Goal: Find specific page/section: Find specific page/section

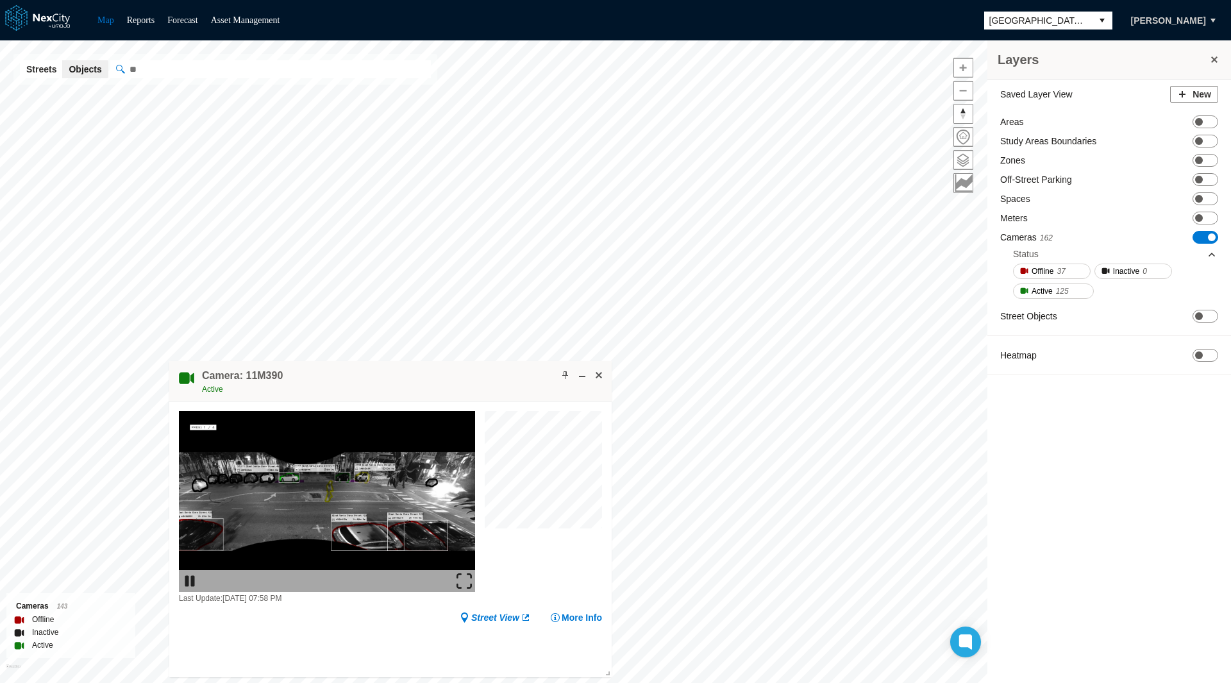
click at [211, 72] on input "" at bounding box center [270, 69] width 321 height 18
paste input "**********"
type input "**********"
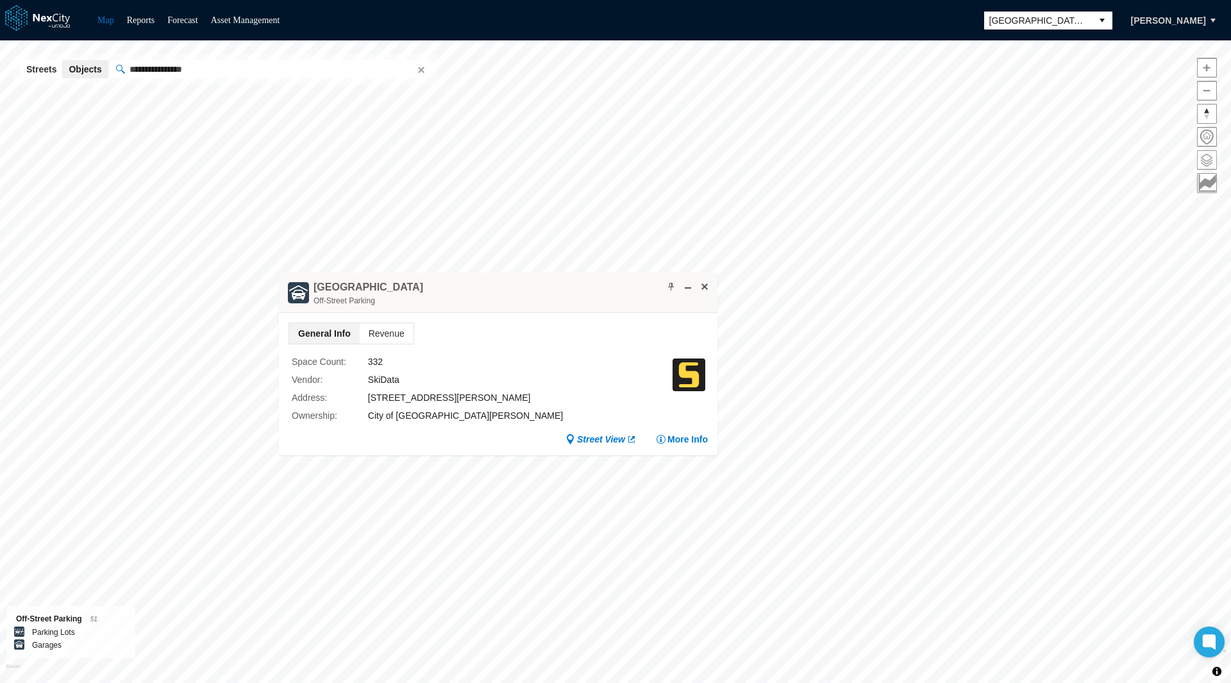
click at [1197, 158] on button at bounding box center [1207, 160] width 20 height 20
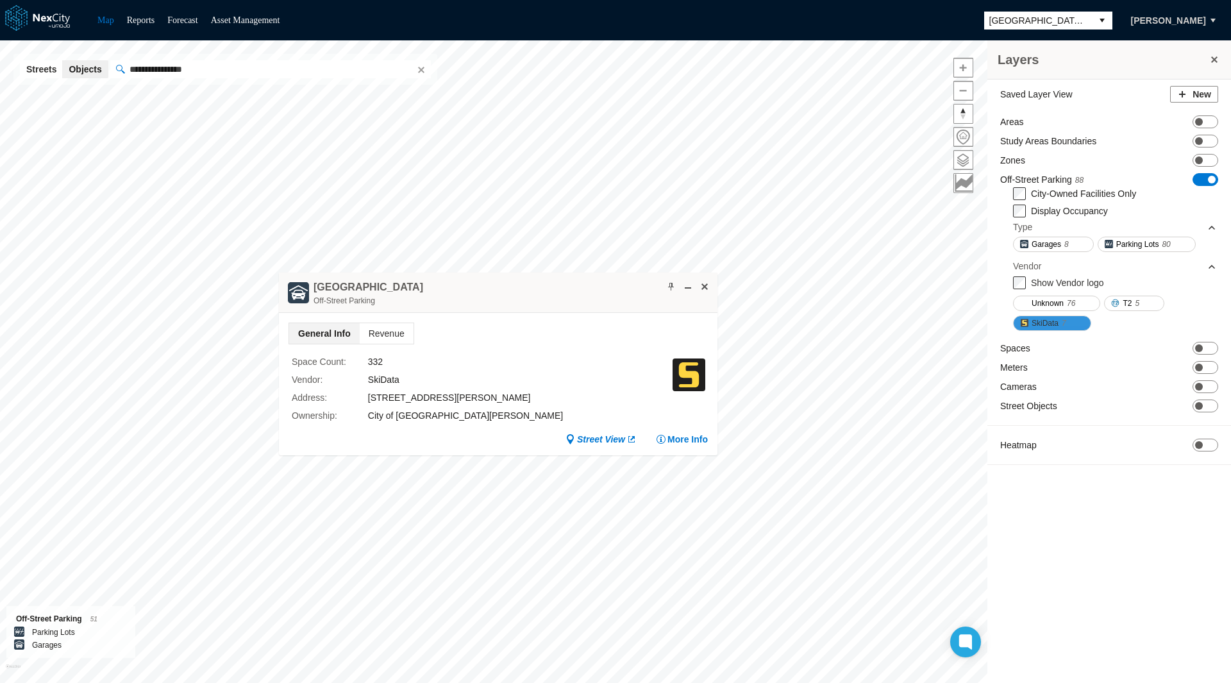
click at [1071, 321] on span at bounding box center [1071, 323] width 10 height 10
click at [707, 284] on span at bounding box center [704, 286] width 10 height 10
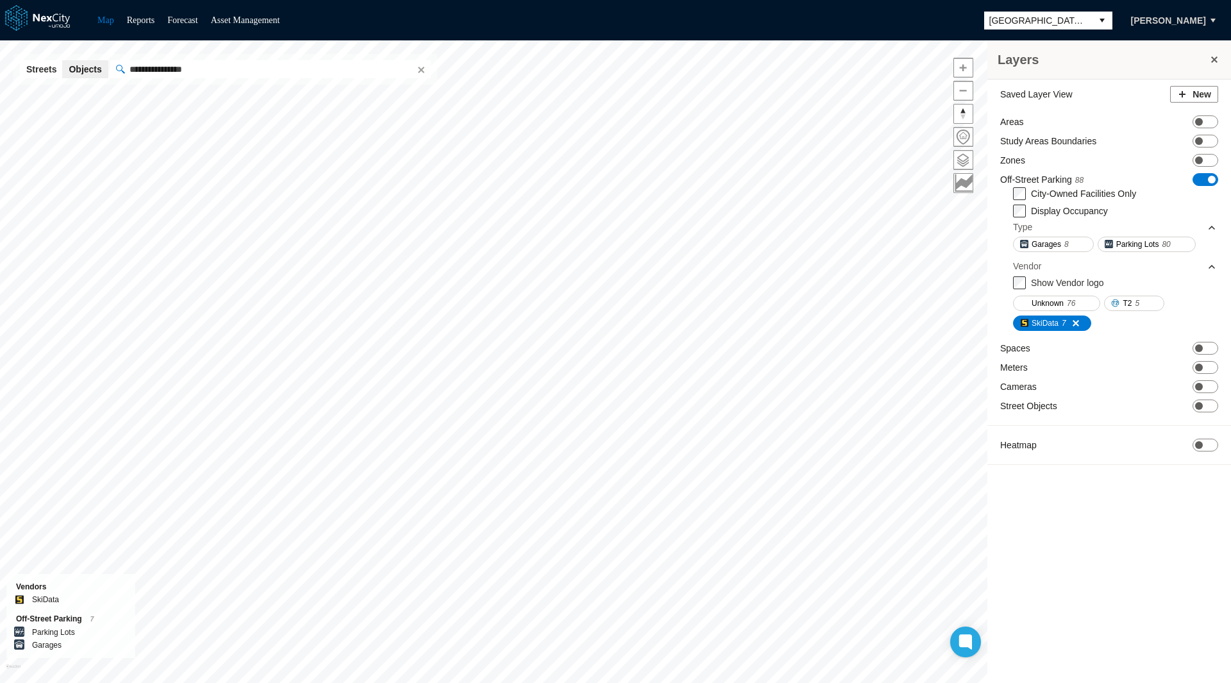
click at [233, 72] on input "**********" at bounding box center [270, 69] width 321 height 18
paste input "**********"
drag, startPoint x: 187, startPoint y: 72, endPoint x: 72, endPoint y: 60, distance: 115.5
click at [72, 60] on div "**********" at bounding box center [225, 69] width 424 height 31
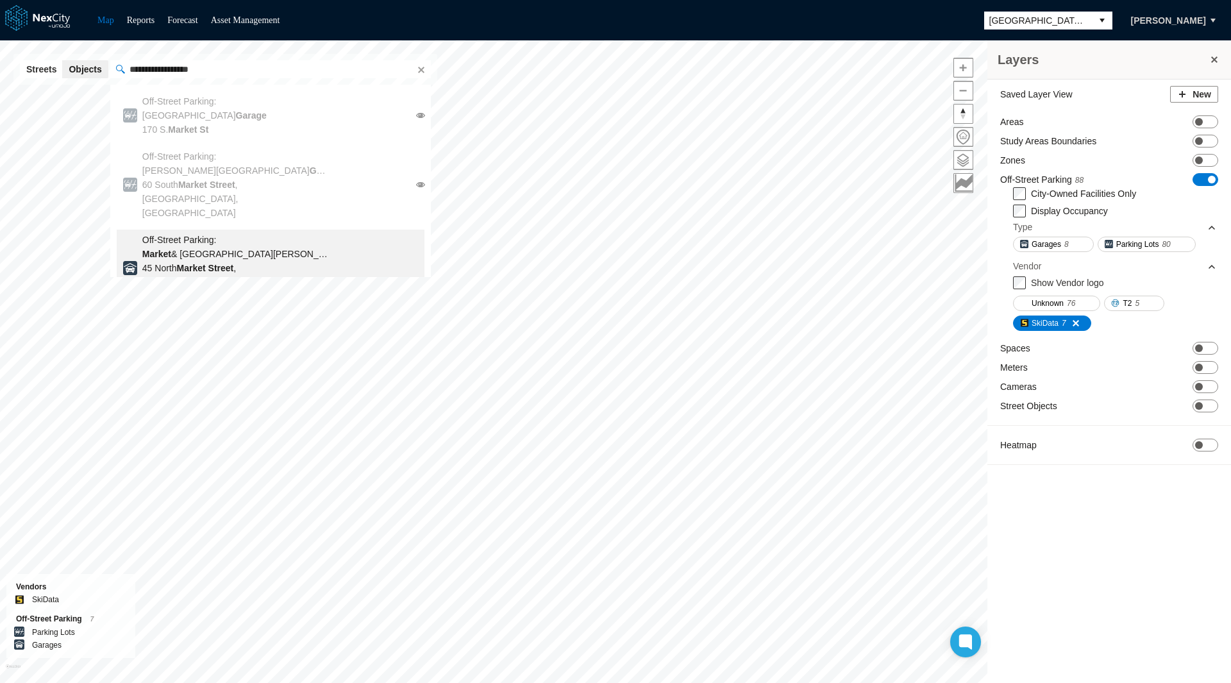
type input "**********"
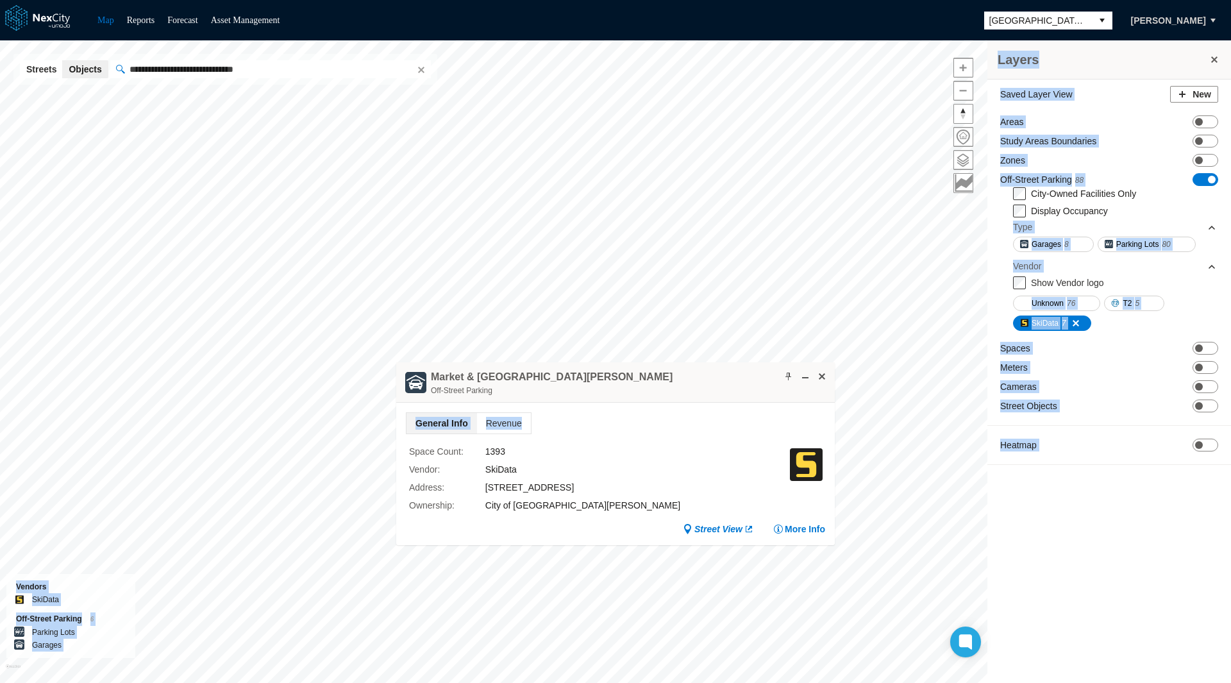
click at [211, 194] on div "Layers Saved Layer View New Areas ON OFF Study Areas Boundaries ON OFF Zones ON…" at bounding box center [615, 361] width 1231 height 642
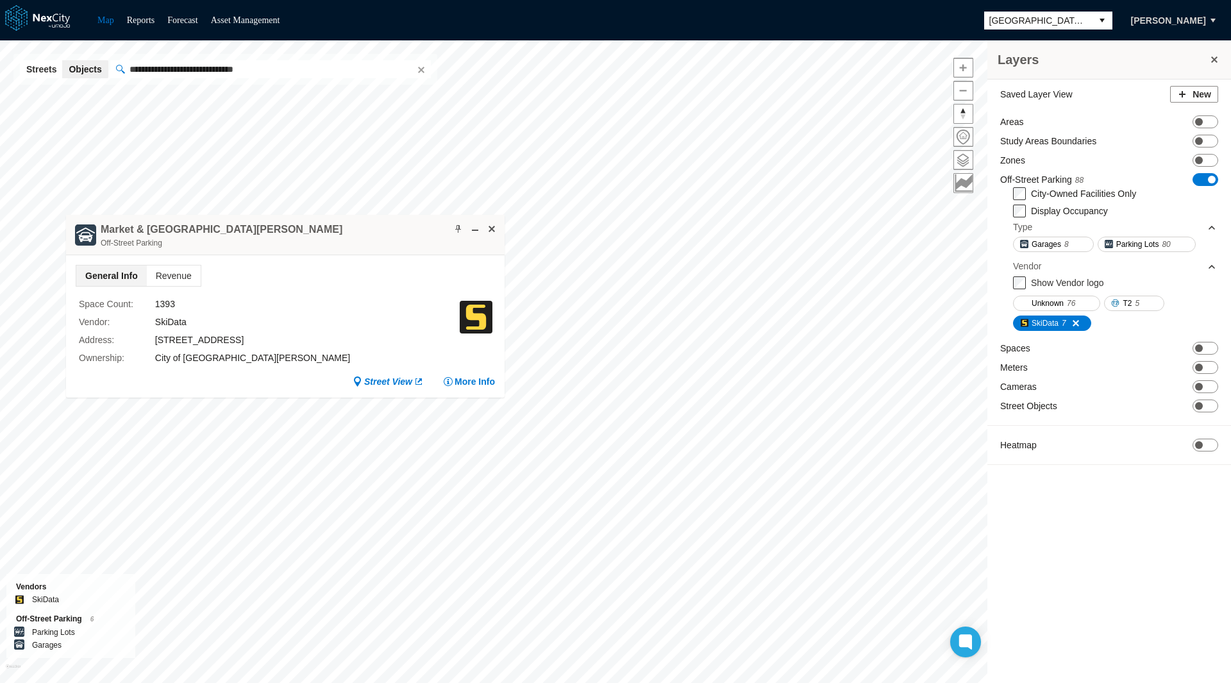
drag, startPoint x: 675, startPoint y: 373, endPoint x: 344, endPoint y: 229, distance: 361.3
click at [344, 229] on div "Market & San Pedro Square Garage Off-Street Parking" at bounding box center [285, 235] width 439 height 40
click at [456, 227] on span at bounding box center [458, 229] width 10 height 10
click at [417, 69] on button "Clear" at bounding box center [420, 69] width 13 height 13
click at [310, 81] on div "Layers Saved Layer View New Areas ON OFF Study Areas Boundaries ON OFF Zones ON…" at bounding box center [615, 361] width 1231 height 642
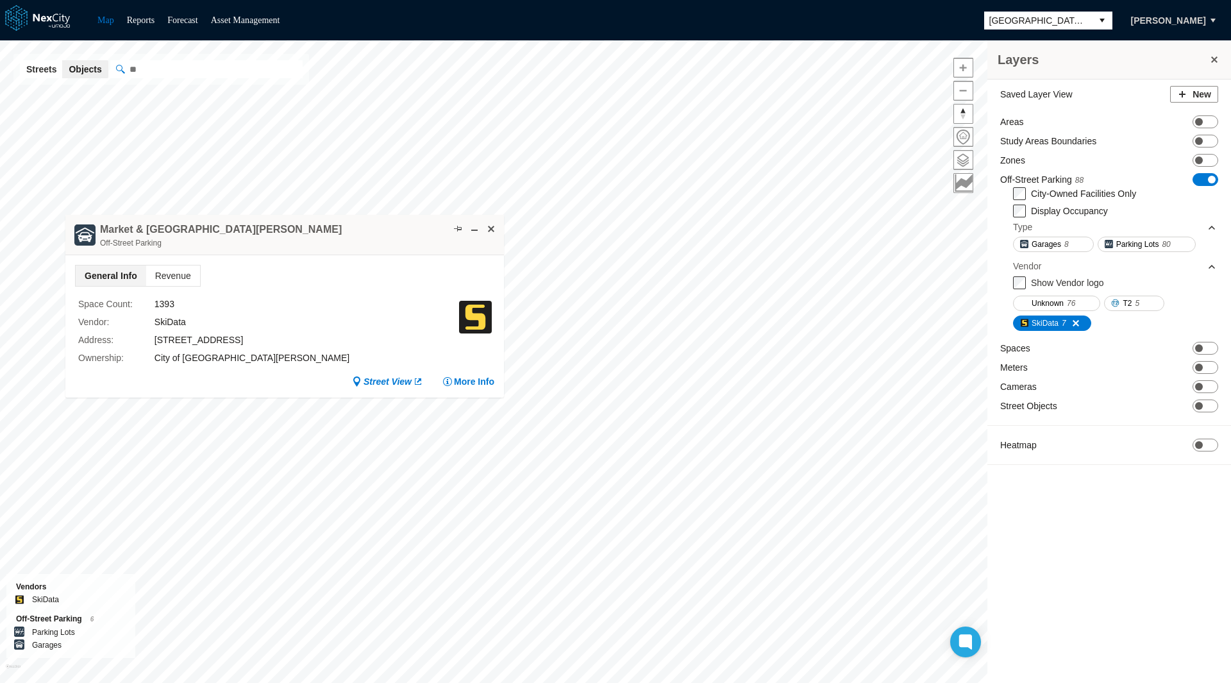
click at [269, 78] on div "Streets Objects Type in 2 or more characters for results. When autocomplete res…" at bounding box center [161, 69] width 296 height 31
click at [257, 68] on input "" at bounding box center [270, 69] width 321 height 18
paste input "**********"
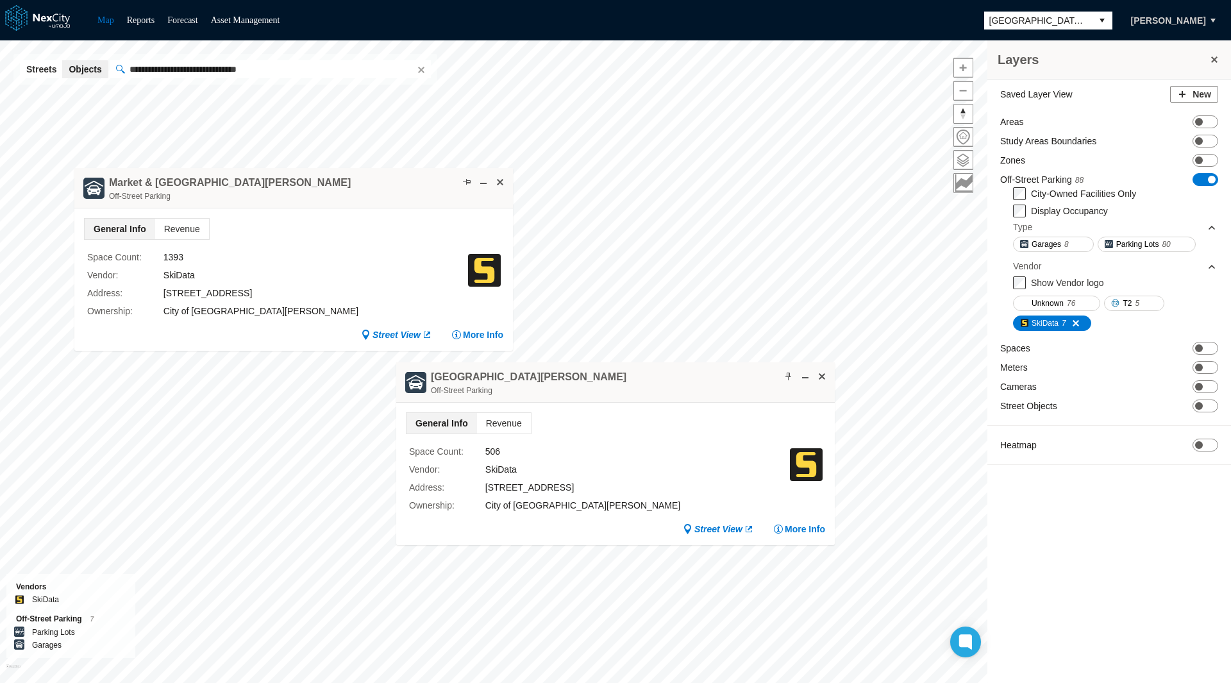
drag, startPoint x: 382, startPoint y: 193, endPoint x: 262, endPoint y: 169, distance: 123.0
click at [262, 169] on div "Market & San Pedro Square Garage Off-Street Parking" at bounding box center [293, 188] width 439 height 40
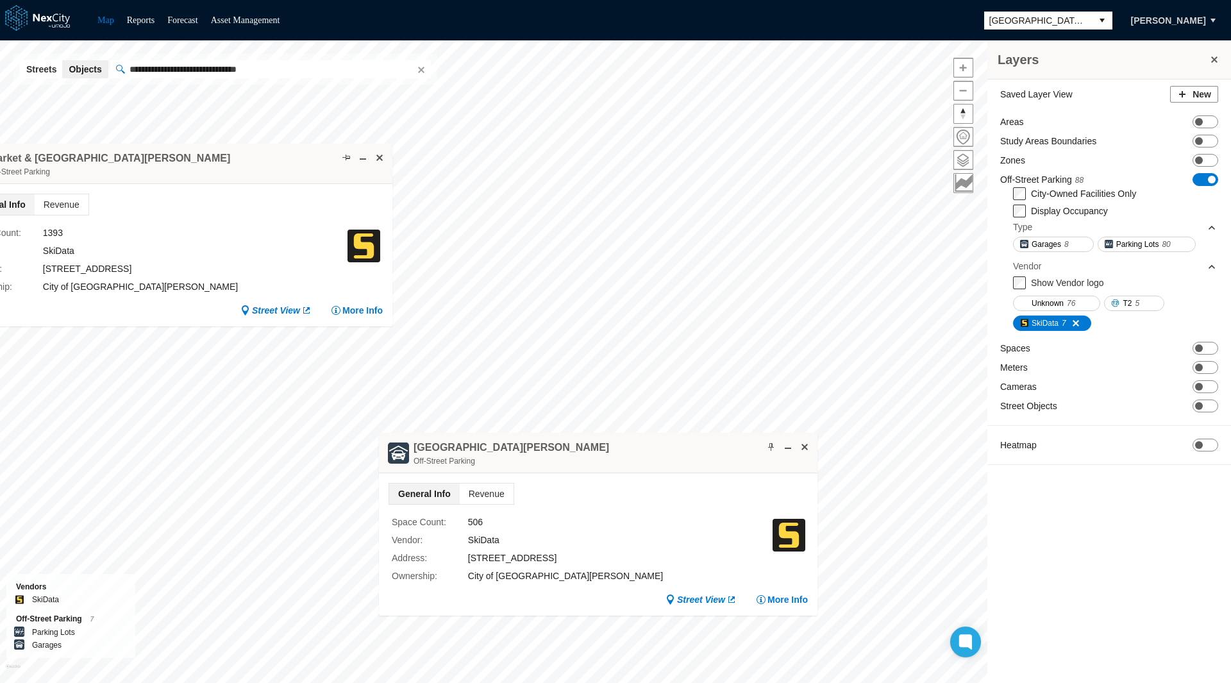
drag, startPoint x: 639, startPoint y: 365, endPoint x: 619, endPoint y: 447, distance: 83.7
click at [619, 447] on div "Second & San Carlos Street Garage Off-Street Parking" at bounding box center [598, 453] width 439 height 40
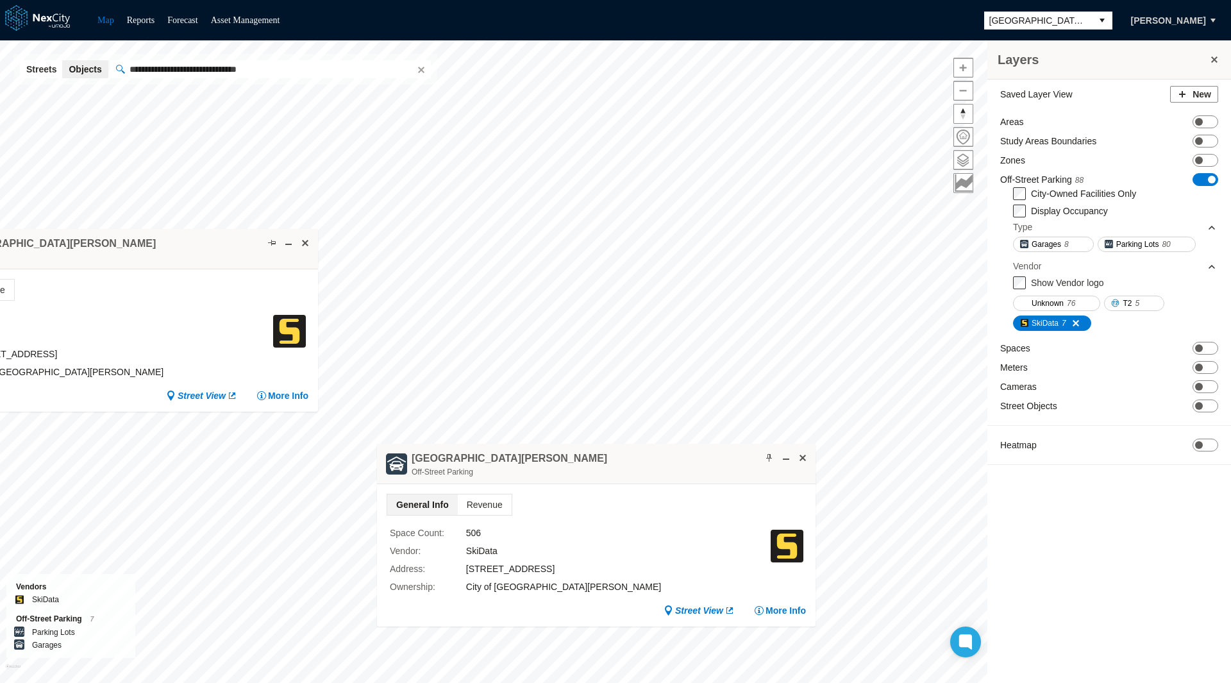
drag, startPoint x: 297, startPoint y: 172, endPoint x: 211, endPoint y: 252, distance: 117.5
click at [211, 252] on div "Market & San Pedro Square Garage Off-Street Parking" at bounding box center [98, 249] width 439 height 40
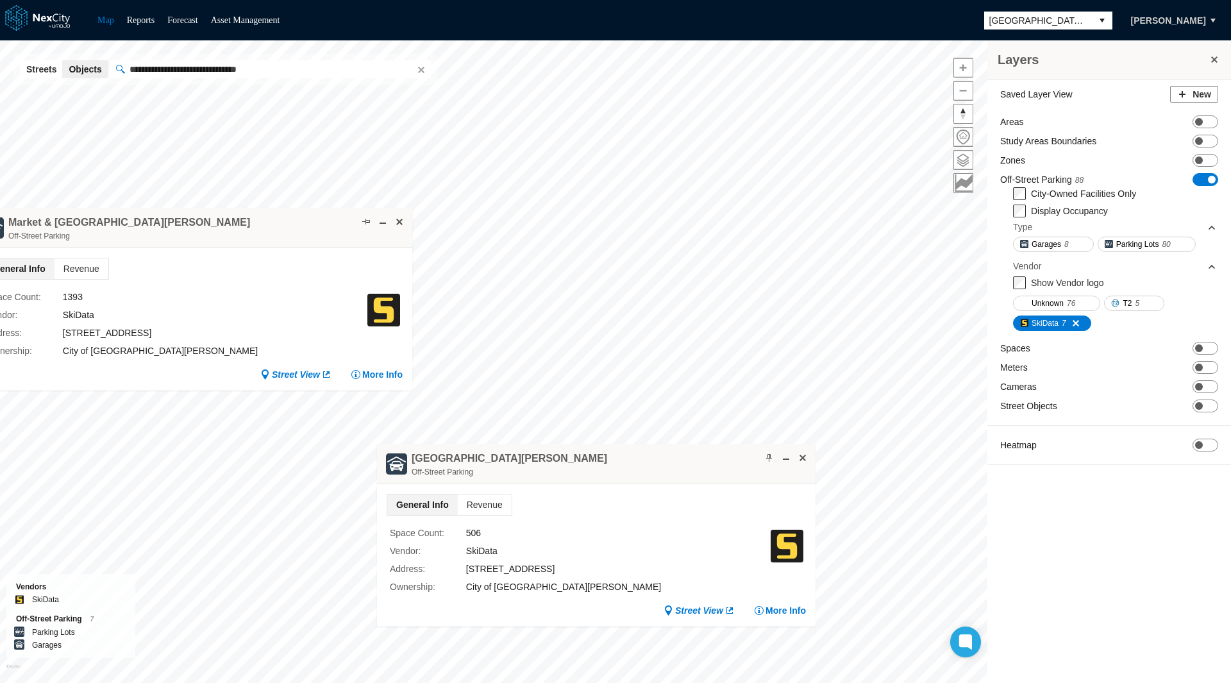
drag, startPoint x: 180, startPoint y: 247, endPoint x: 285, endPoint y: 231, distance: 107.0
click at [285, 231] on div "Market & San Pedro Square Garage Off-Street Parking" at bounding box center [193, 228] width 439 height 40
click at [363, 224] on span at bounding box center [366, 222] width 10 height 10
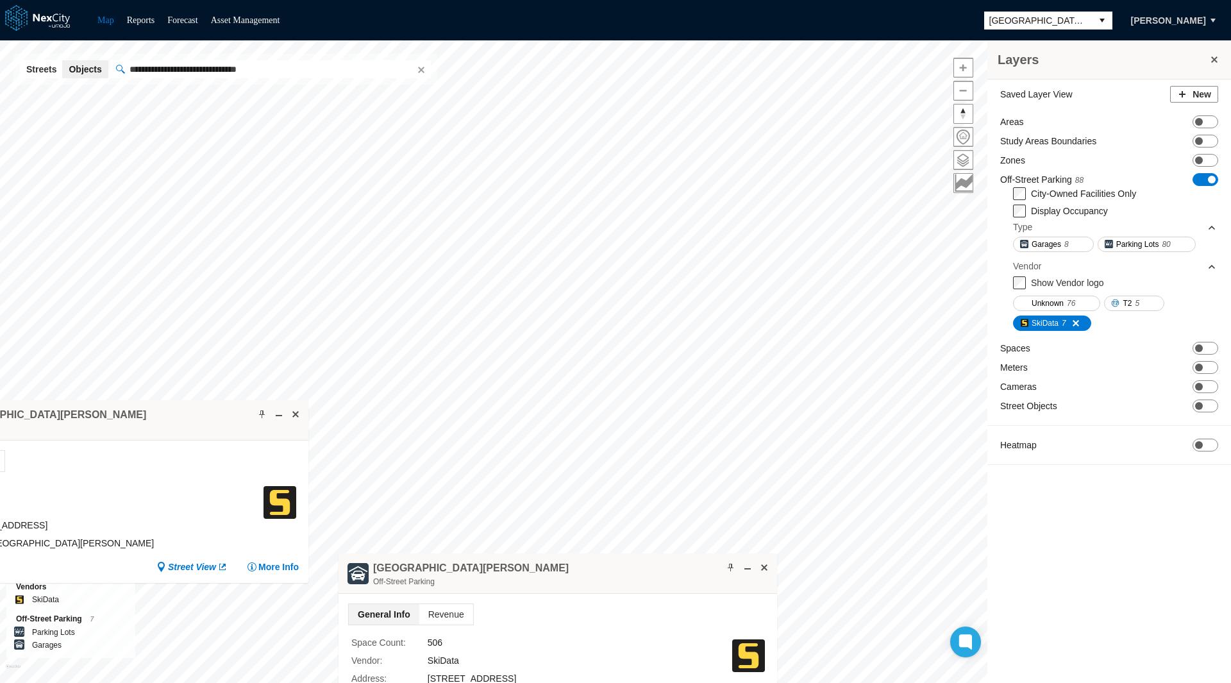
drag, startPoint x: 63, startPoint y: 489, endPoint x: 205, endPoint y: 408, distance: 163.1
click at [205, 408] on div "Market & San Pedro Square Garage Off-Street Parking" at bounding box center [89, 420] width 439 height 40
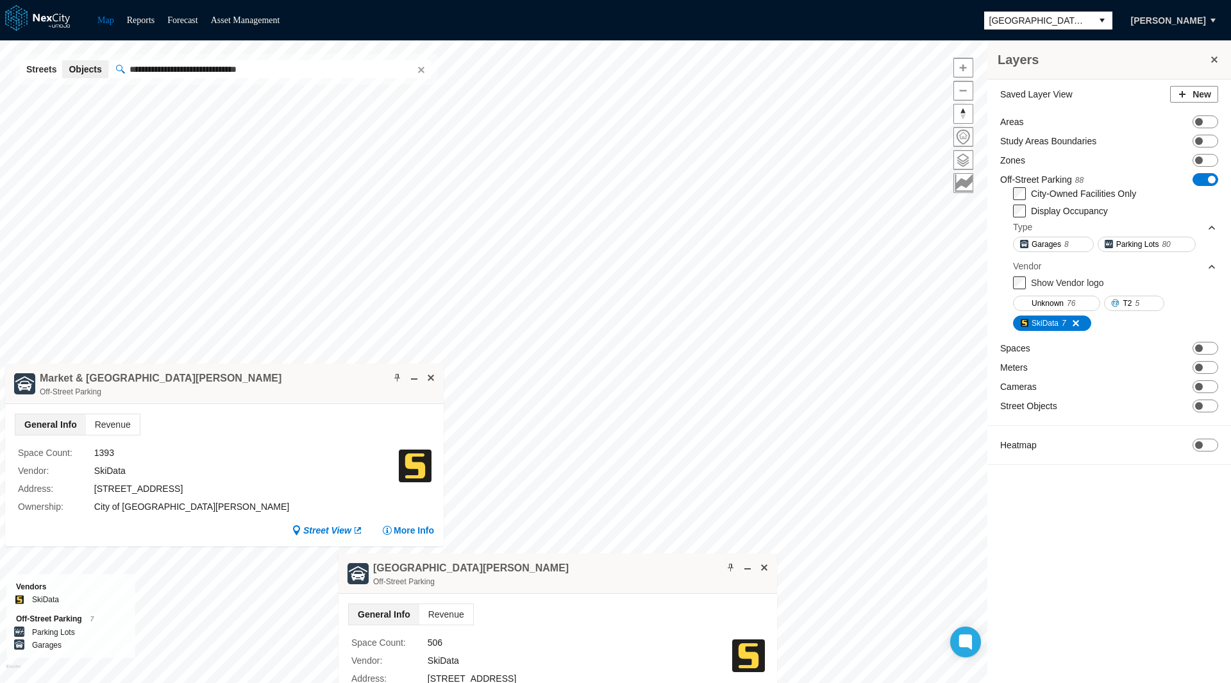
drag, startPoint x: 185, startPoint y: 394, endPoint x: 297, endPoint y: 375, distance: 113.8
click at [297, 375] on div "Market & San Pedro Square Garage Off-Street Parking" at bounding box center [224, 384] width 439 height 40
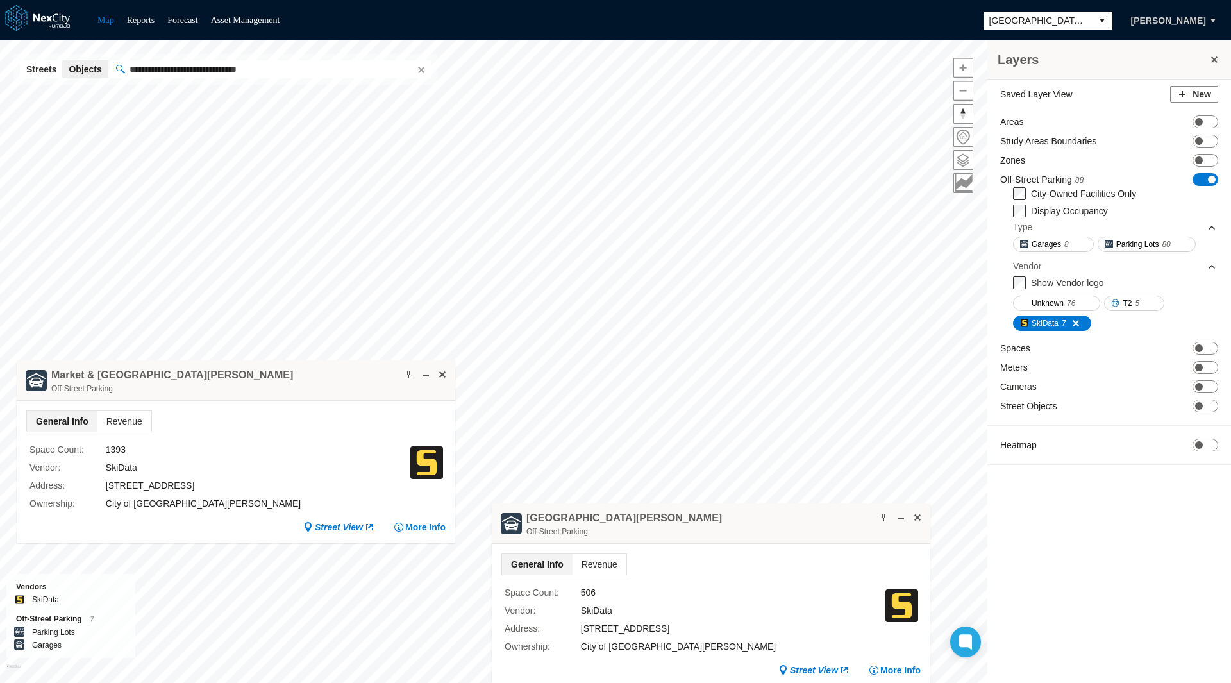
drag, startPoint x: 666, startPoint y: 557, endPoint x: 820, endPoint y: 505, distance: 162.8
click at [820, 505] on div "Second & San Carlos Street Garage Off-Street Parking" at bounding box center [711, 523] width 439 height 40
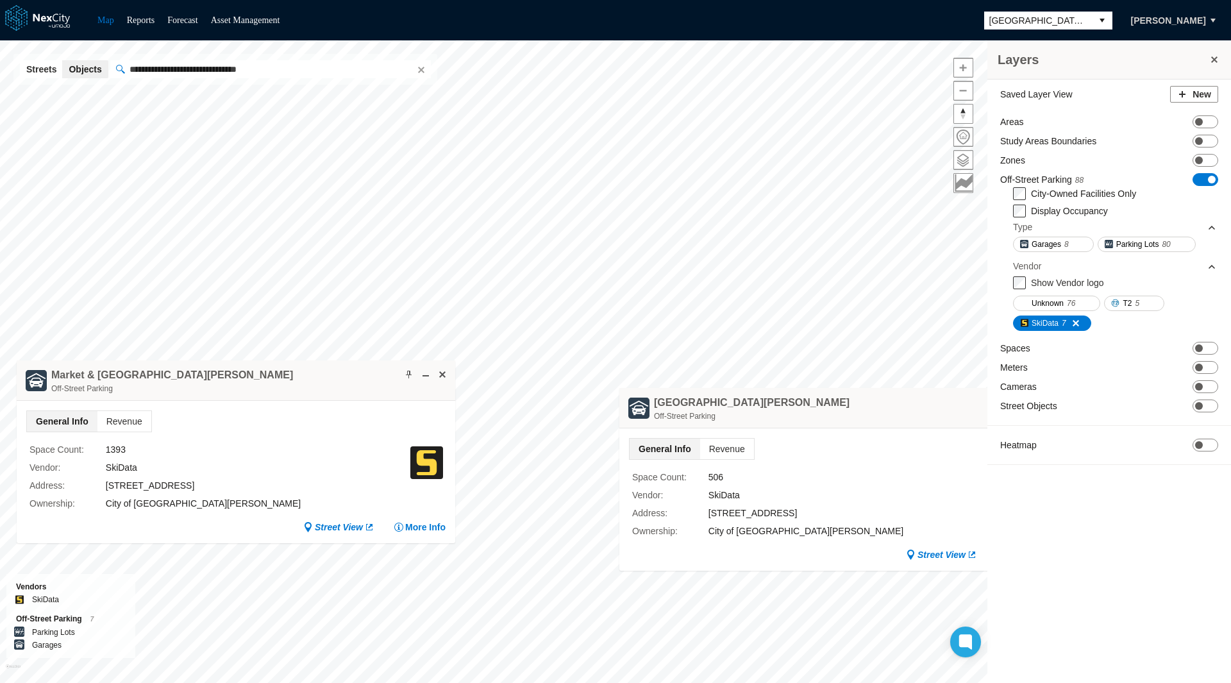
drag, startPoint x: 692, startPoint y: 519, endPoint x: 819, endPoint y: 404, distance: 170.7
click at [819, 404] on div "Second & San Carlos Street Garage Off-Street Parking" at bounding box center [838, 408] width 439 height 40
click at [1218, 60] on button at bounding box center [1214, 60] width 13 height 18
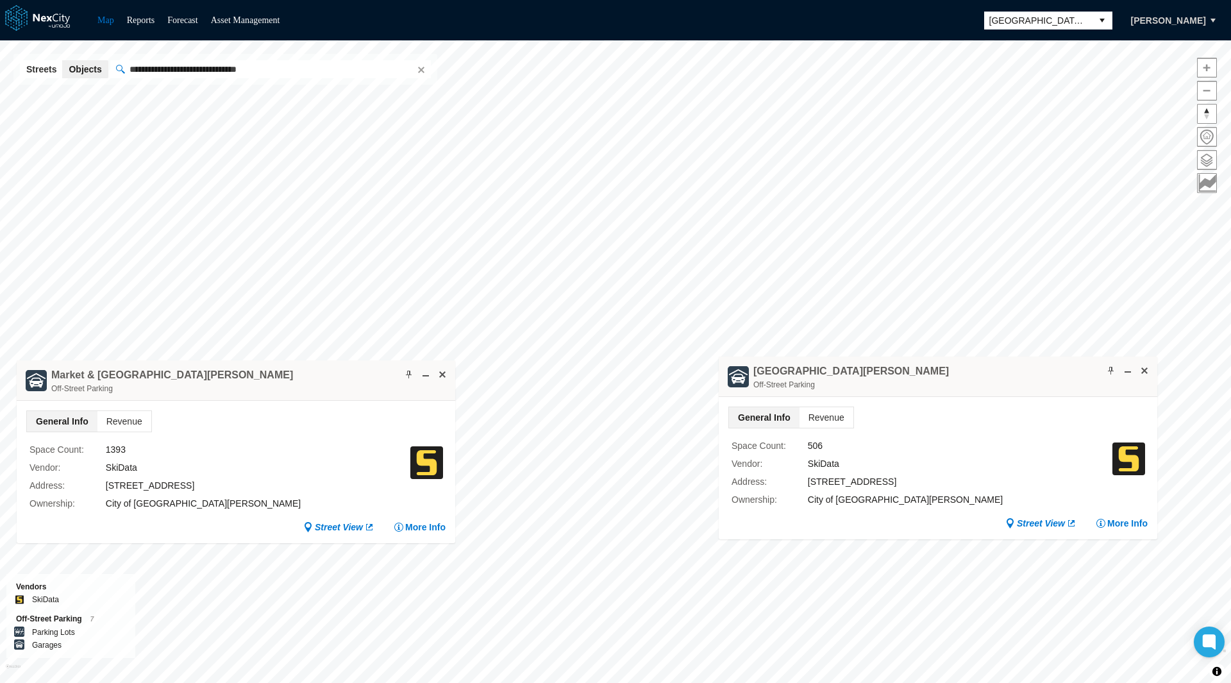
drag, startPoint x: 869, startPoint y: 415, endPoint x: 991, endPoint y: 383, distance: 126.0
click at [991, 383] on div "Second & San Carlos Street Garage Off-Street Parking" at bounding box center [938, 376] width 439 height 40
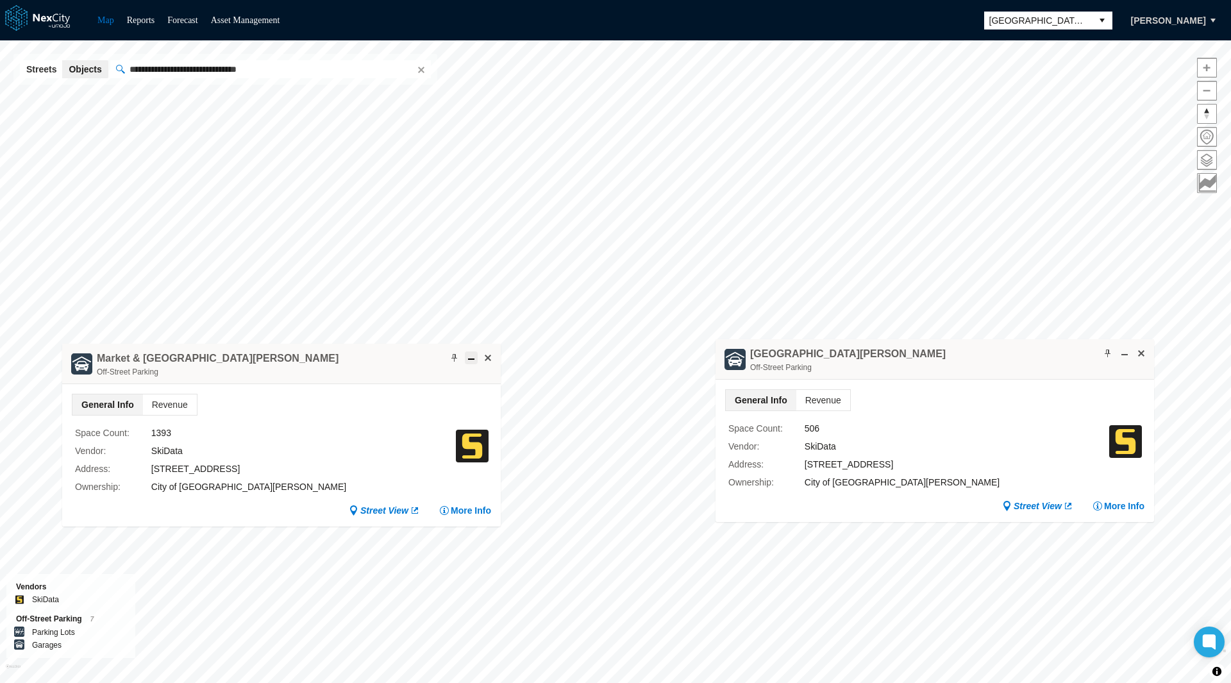
click at [473, 363] on button at bounding box center [471, 357] width 13 height 13
click at [1124, 356] on span at bounding box center [1124, 353] width 10 height 10
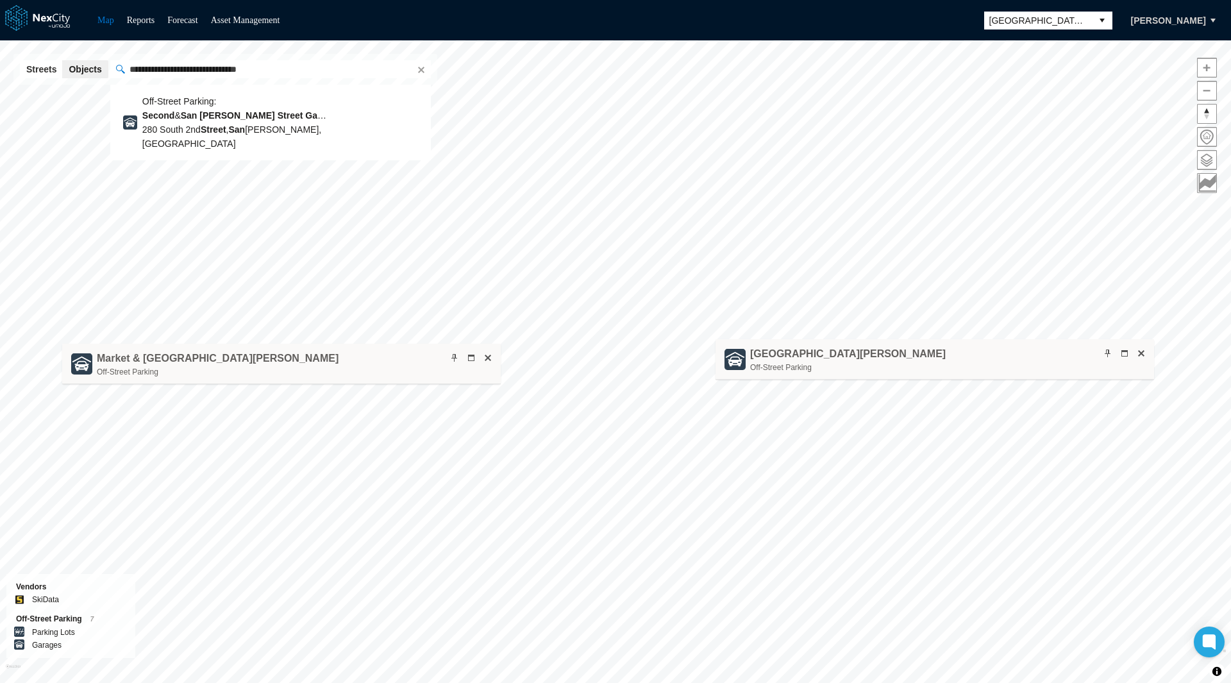
drag, startPoint x: 315, startPoint y: 69, endPoint x: 98, endPoint y: 62, distance: 216.8
click at [98, 62] on div "**********" at bounding box center [225, 69] width 424 height 31
type input "*"
paste input "**********"
click at [146, 71] on input "**********" at bounding box center [270, 69] width 321 height 18
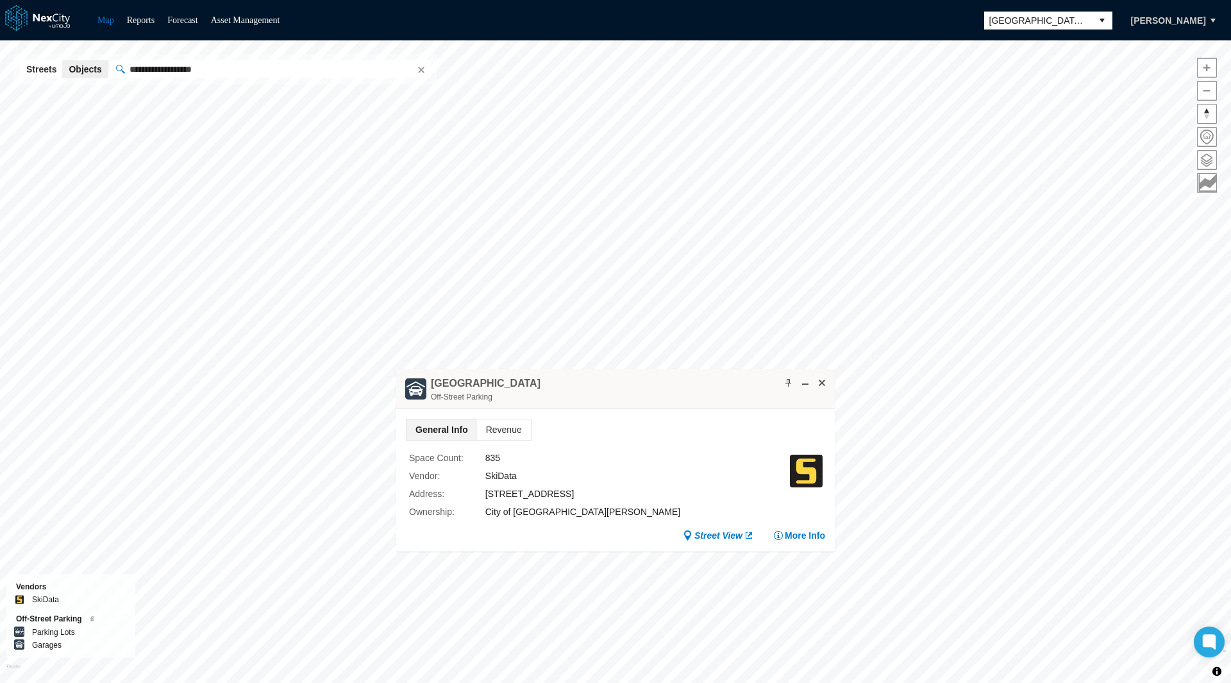
drag, startPoint x: 640, startPoint y: 393, endPoint x: 379, endPoint y: 398, distance: 261.0
click at [396, 398] on div "Third Street Garage Off-Street Parking" at bounding box center [615, 389] width 439 height 40
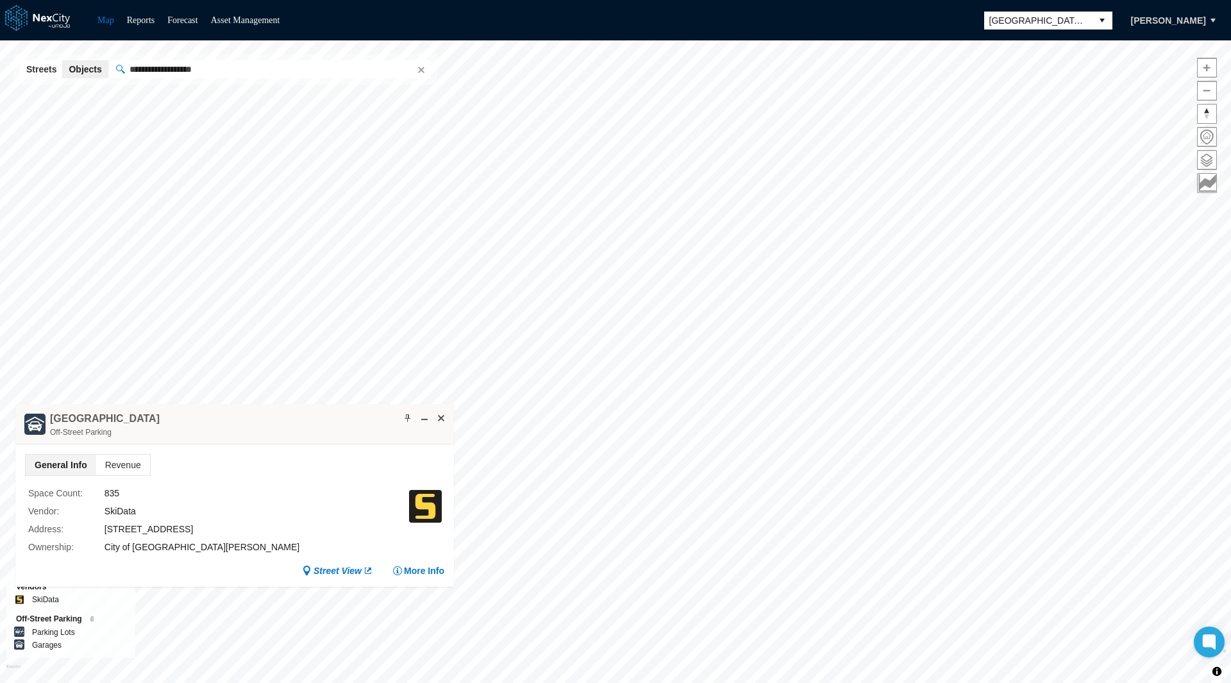
drag, startPoint x: 410, startPoint y: 400, endPoint x: 288, endPoint y: 430, distance: 126.1
click at [288, 430] on div "Third Street Garage Off-Street Parking" at bounding box center [234, 424] width 439 height 40
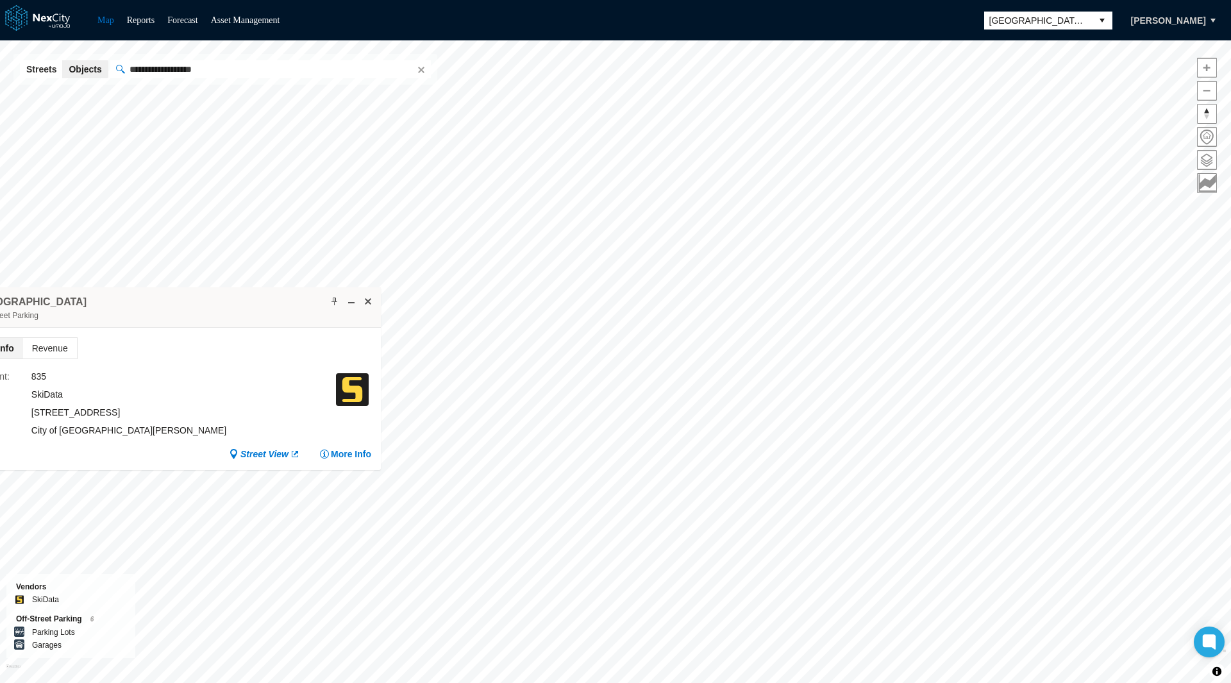
drag, startPoint x: 287, startPoint y: 428, endPoint x: 215, endPoint y: 312, distance: 136.1
click at [215, 312] on div "Third Street Garage Off-Street Parking" at bounding box center [161, 307] width 439 height 40
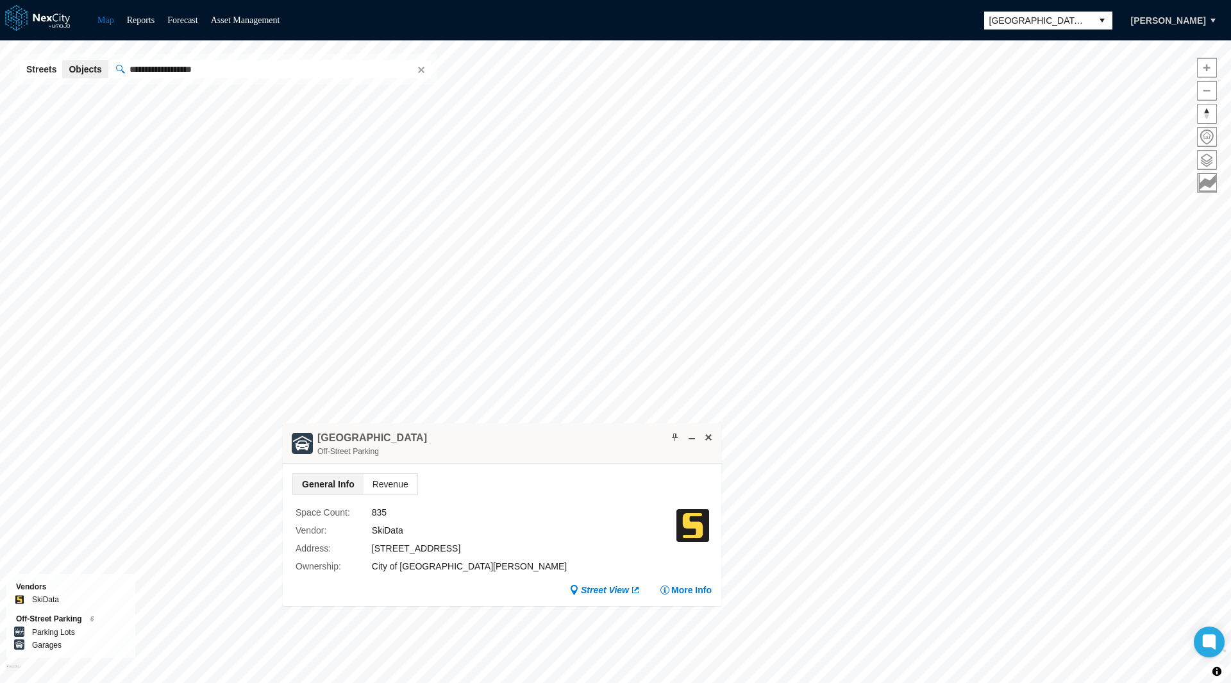
drag, startPoint x: 588, startPoint y: 433, endPoint x: 535, endPoint y: 435, distance: 53.3
click at [535, 435] on div "Third Street Garage Off-Street Parking" at bounding box center [502, 443] width 439 height 40
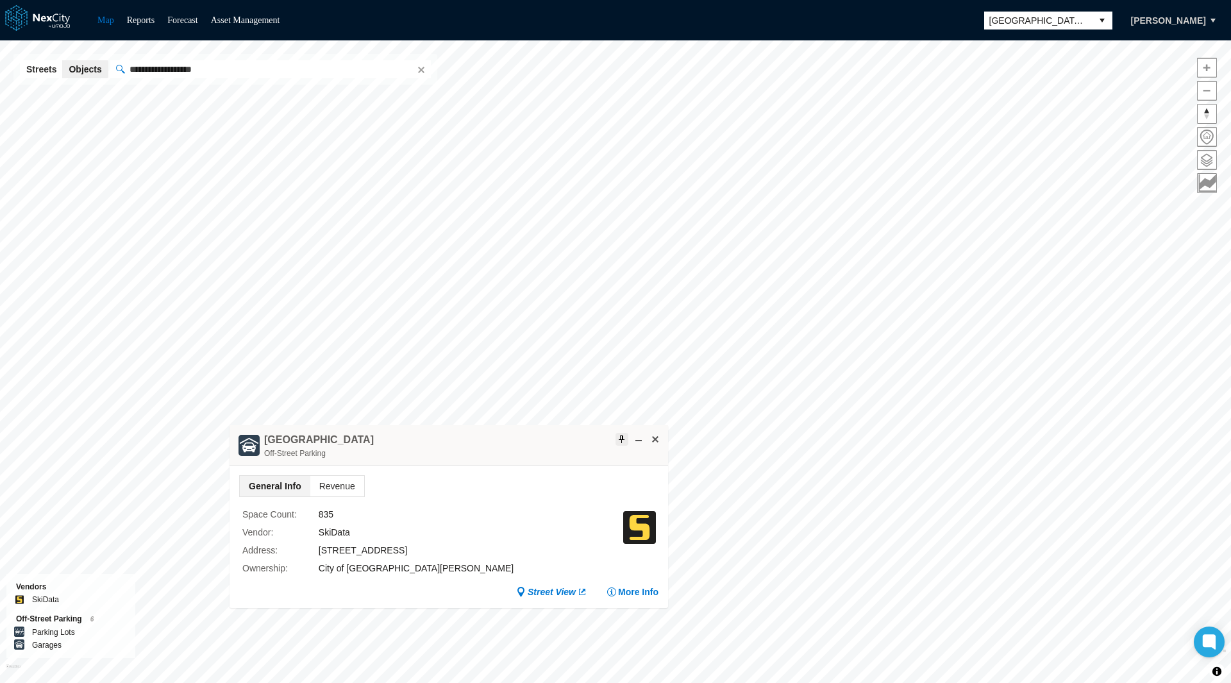
click at [618, 439] on span at bounding box center [622, 439] width 10 height 10
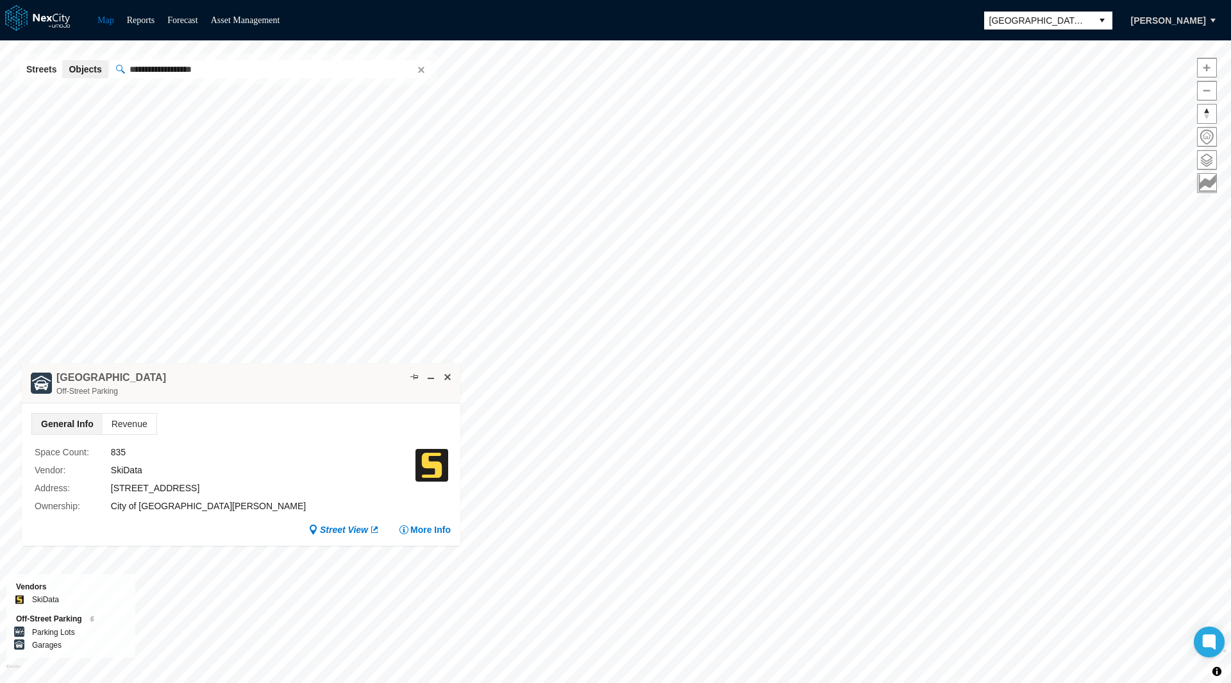
drag, startPoint x: 398, startPoint y: 378, endPoint x: 265, endPoint y: 391, distance: 134.0
click at [265, 391] on div "Third Street Garage Off-Street Parking" at bounding box center [241, 383] width 439 height 40
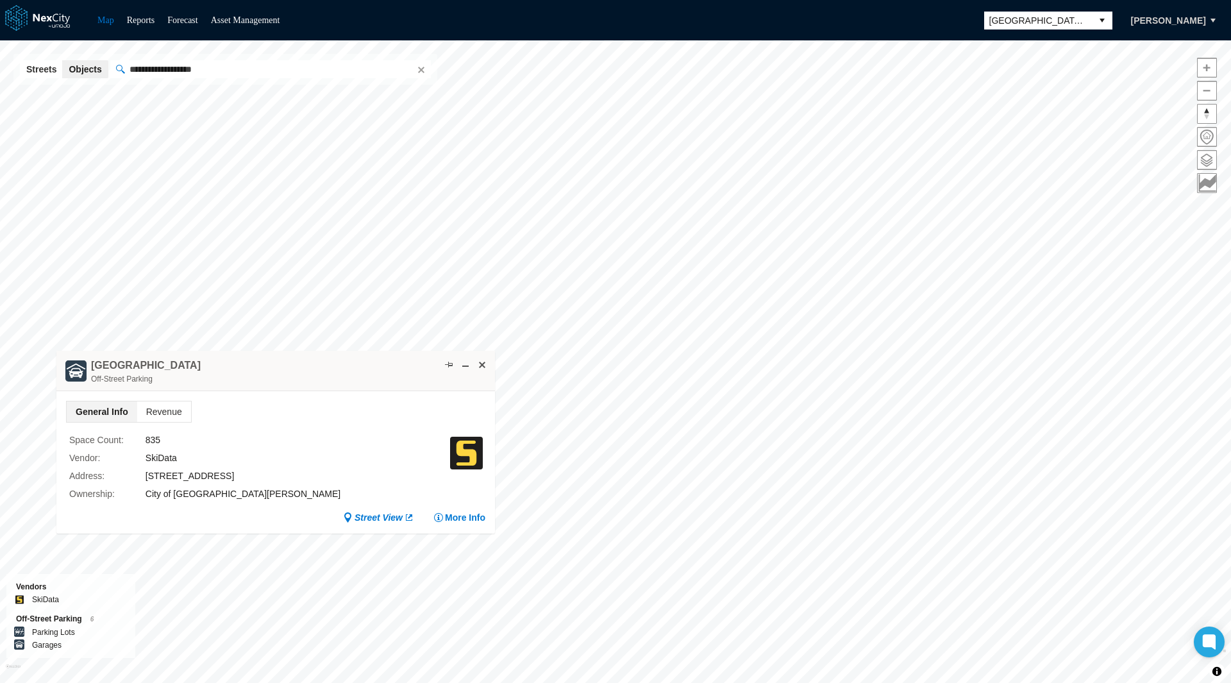
drag, startPoint x: 624, startPoint y: 324, endPoint x: 372, endPoint y: 366, distance: 255.4
click at [372, 366] on div "Third Street Garage Off-Street Parking" at bounding box center [275, 371] width 439 height 40
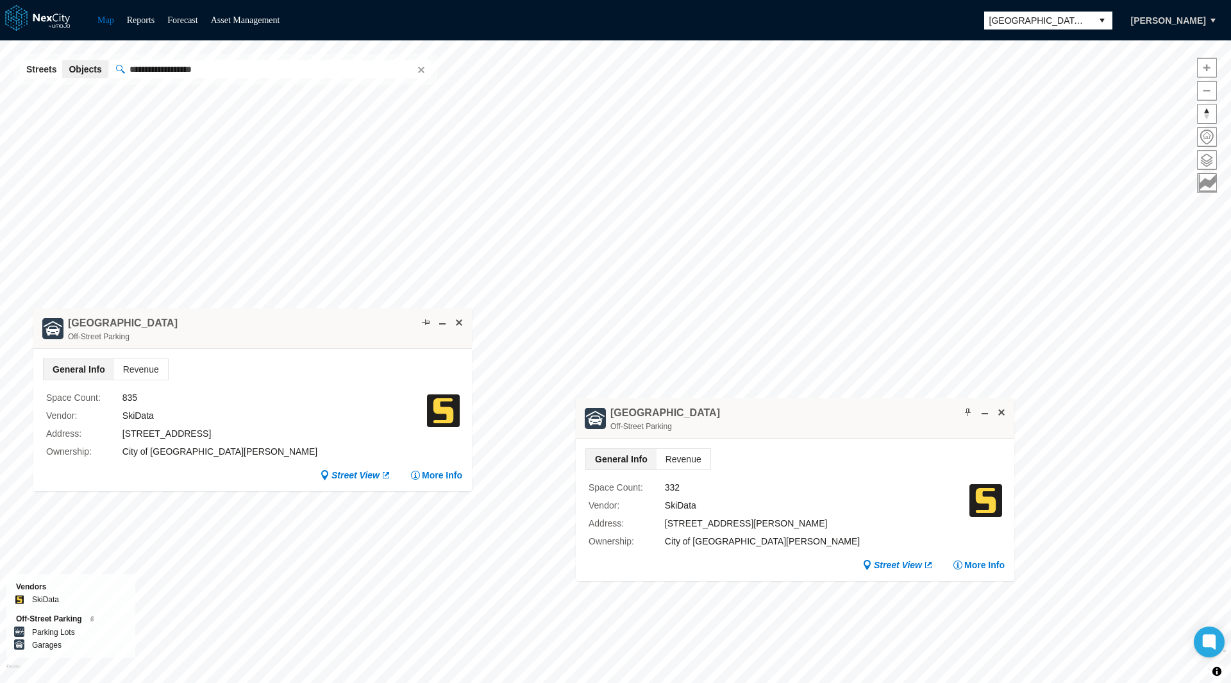
drag, startPoint x: 762, startPoint y: 287, endPoint x: 794, endPoint y: 411, distance: 127.8
click at [794, 411] on div "City Hall Garage Off-Street Parking" at bounding box center [795, 418] width 439 height 40
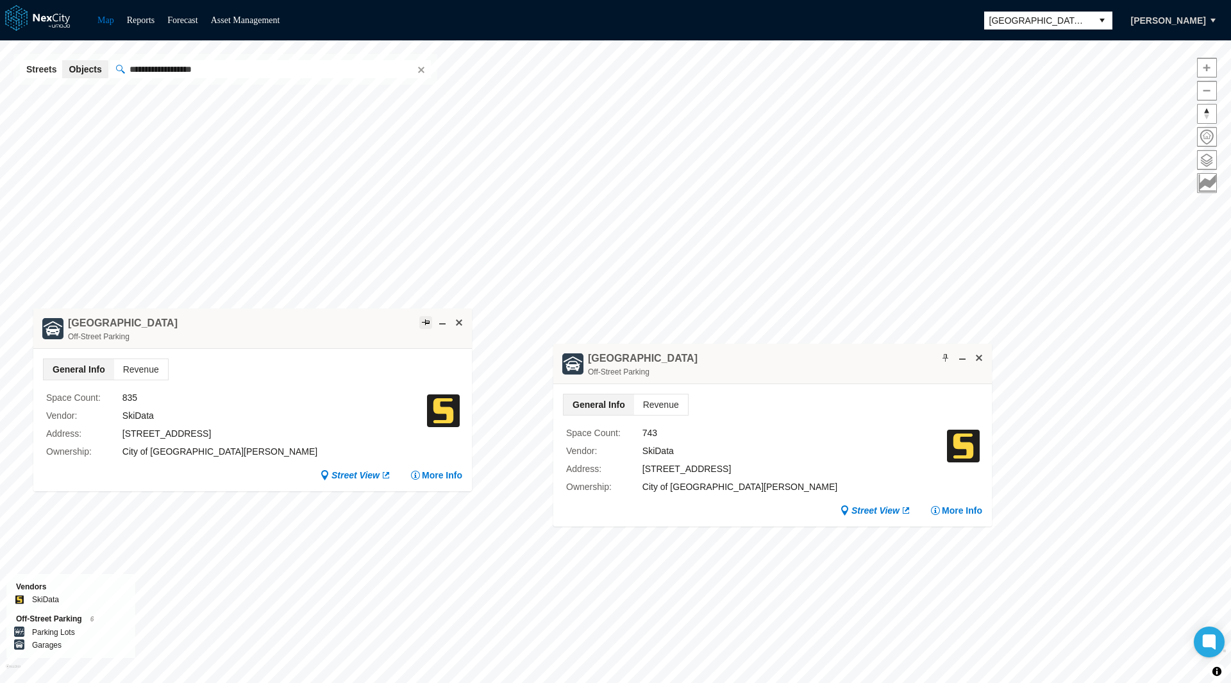
click at [423, 321] on span at bounding box center [426, 322] width 10 height 10
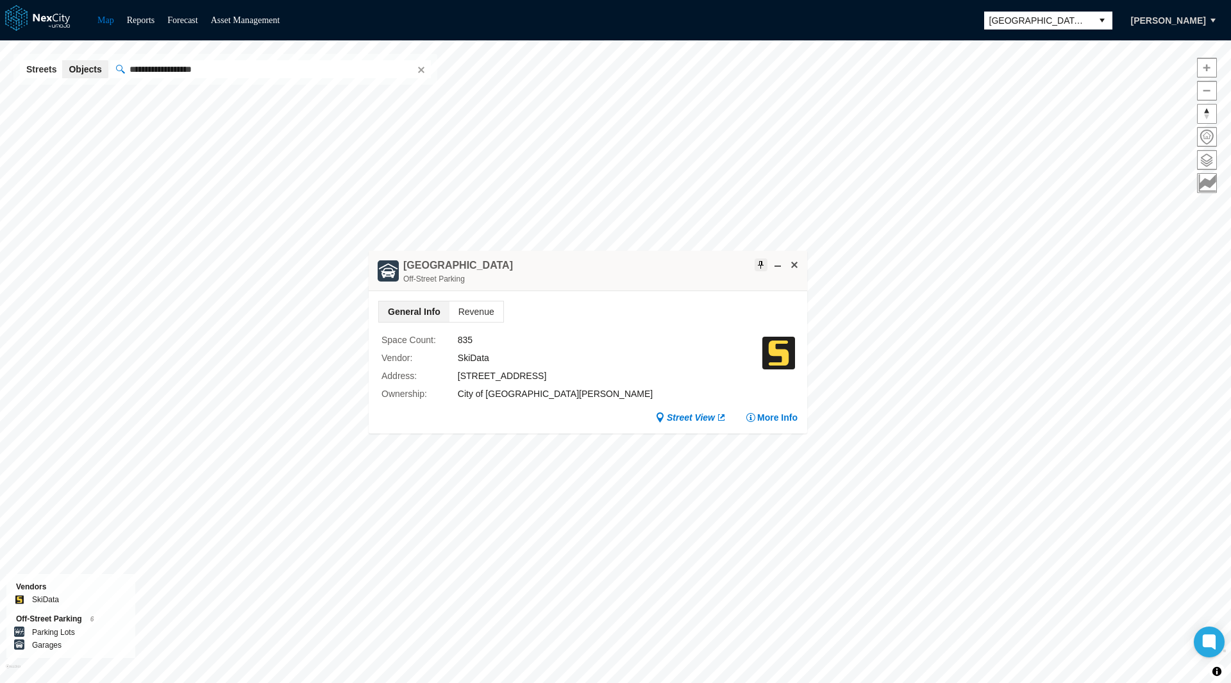
click at [760, 264] on span at bounding box center [761, 265] width 10 height 10
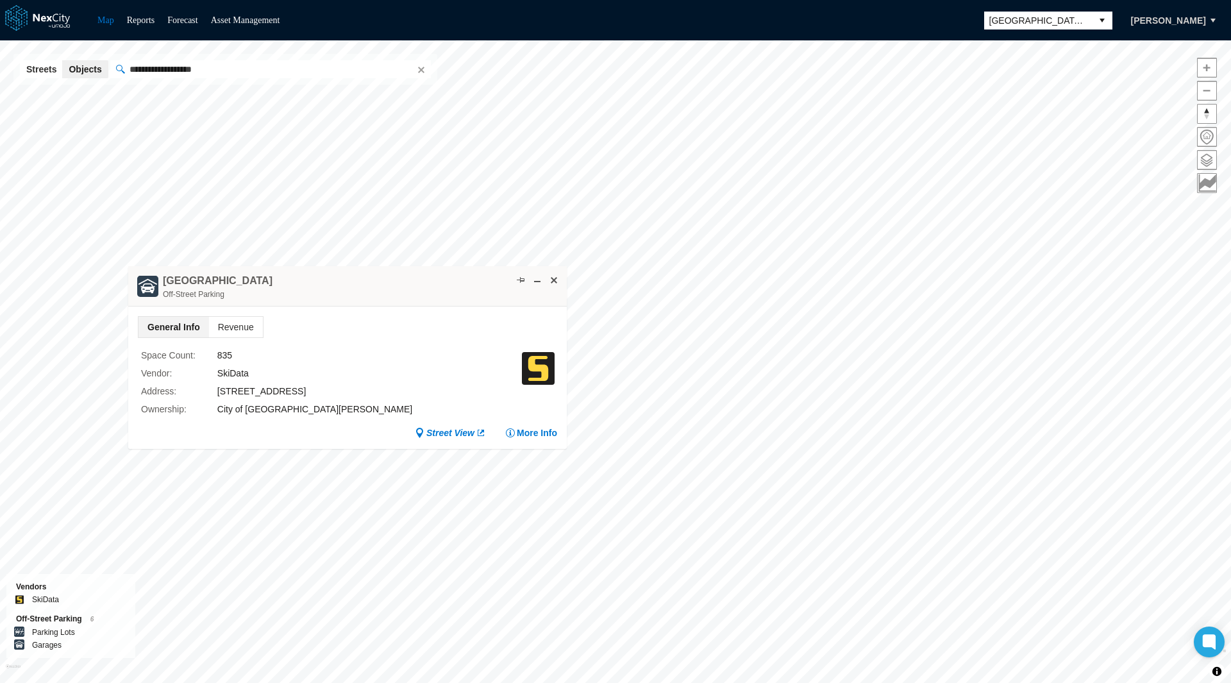
drag, startPoint x: 755, startPoint y: 265, endPoint x: 432, endPoint y: 263, distance: 322.5
click at [508, 274] on div at bounding box center [534, 280] width 53 height 13
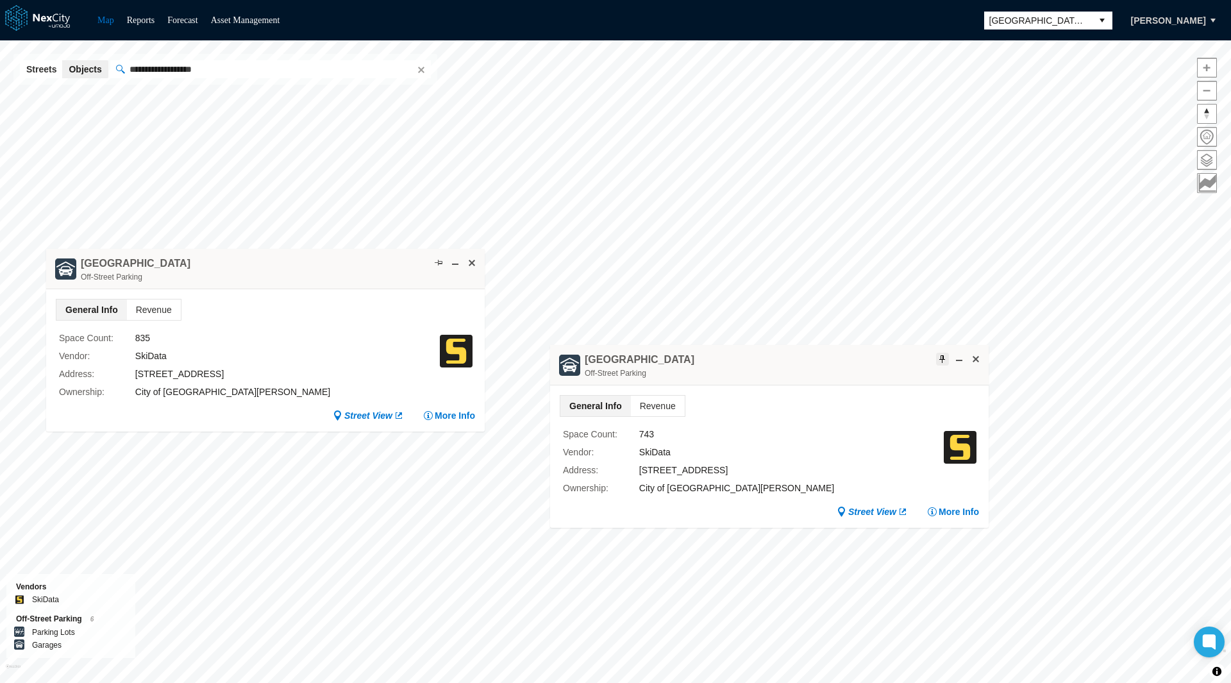
click at [940, 359] on span at bounding box center [942, 359] width 10 height 10
drag, startPoint x: 834, startPoint y: 367, endPoint x: 833, endPoint y: 468, distance: 101.3
click at [833, 385] on div "Fourth Street Garage Off-Street Parking" at bounding box center [769, 365] width 439 height 40
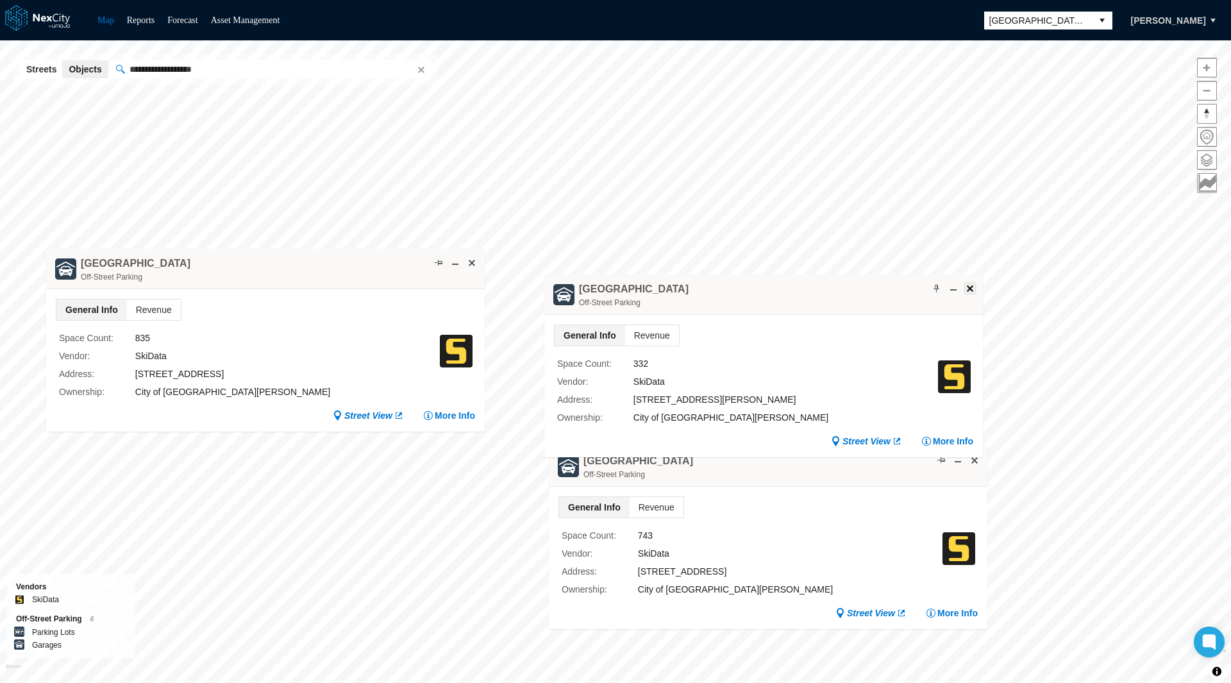
click at [973, 289] on span at bounding box center [970, 288] width 10 height 10
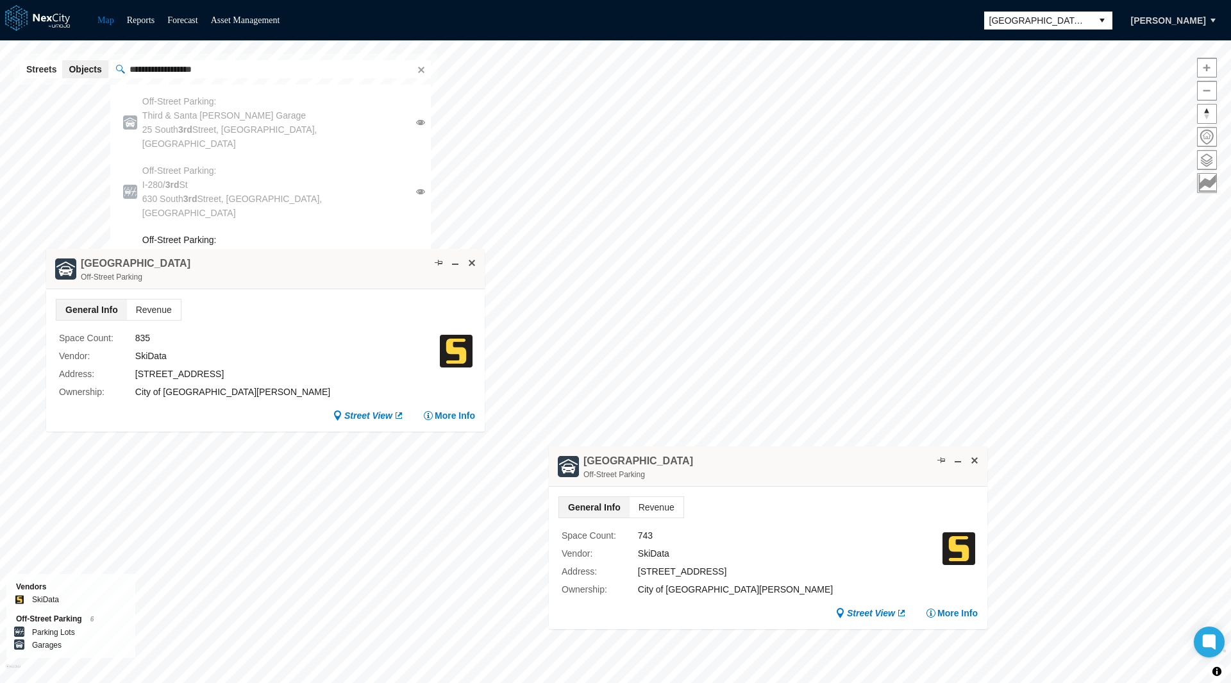
click at [52, 50] on div "**********" at bounding box center [615, 361] width 1231 height 642
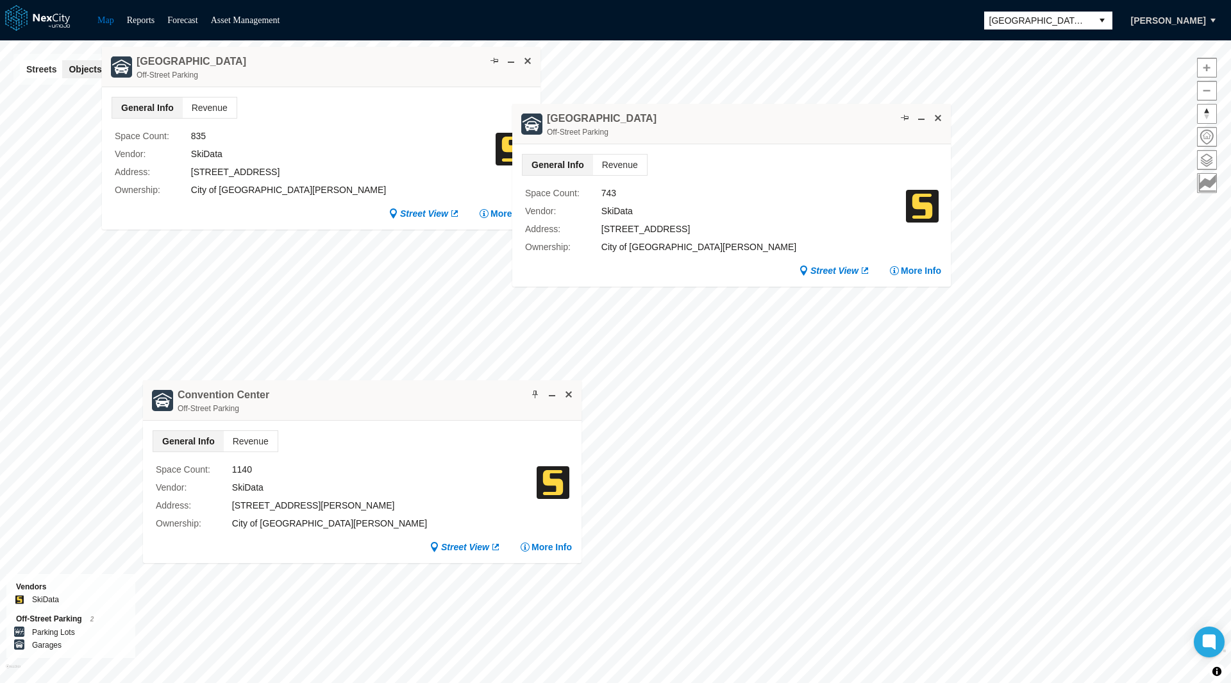
drag, startPoint x: 674, startPoint y: 394, endPoint x: 348, endPoint y: 398, distance: 326.4
click at [348, 398] on div "Convention Center Off-Street Parking" at bounding box center [362, 400] width 439 height 40
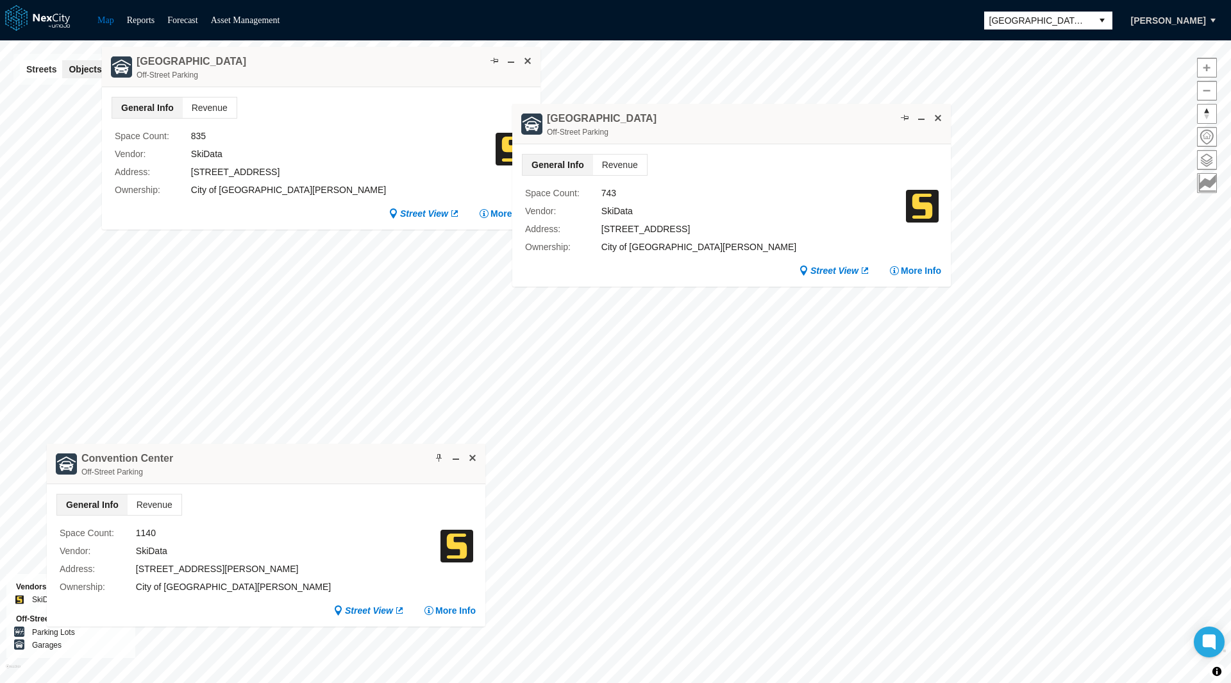
drag, startPoint x: 347, startPoint y: 397, endPoint x: 322, endPoint y: 465, distance: 72.4
click at [322, 465] on div "Convention Center Off-Street Parking" at bounding box center [266, 464] width 439 height 40
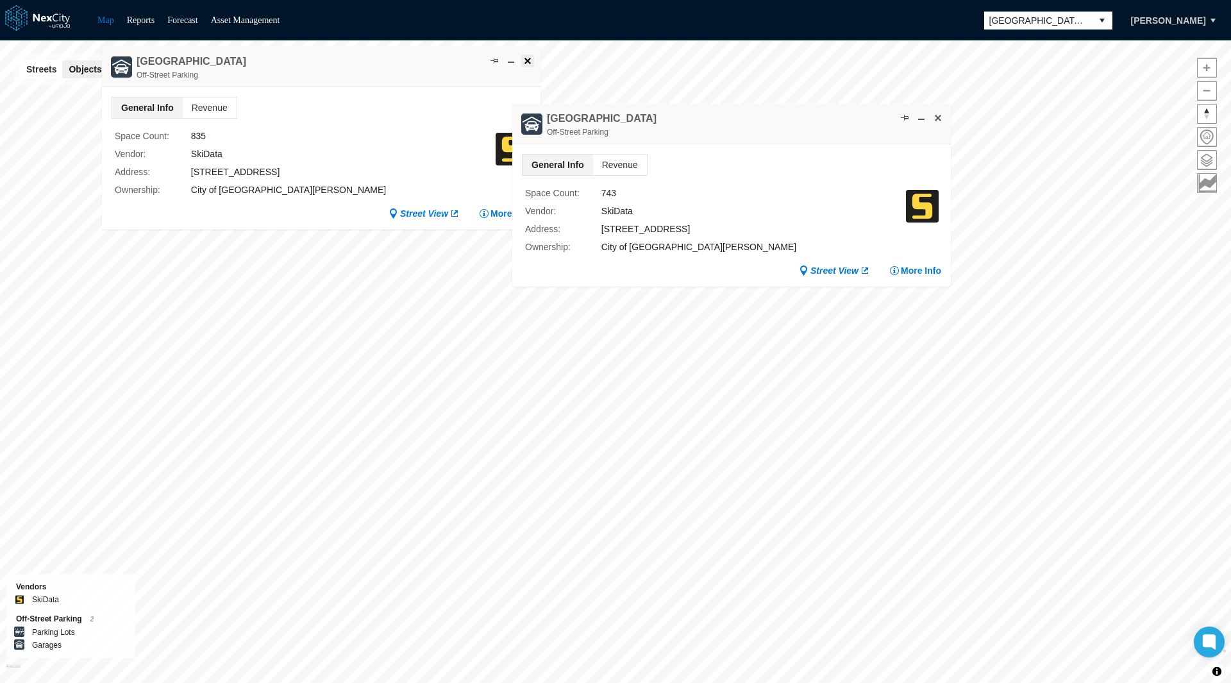
click at [525, 62] on span at bounding box center [528, 61] width 10 height 10
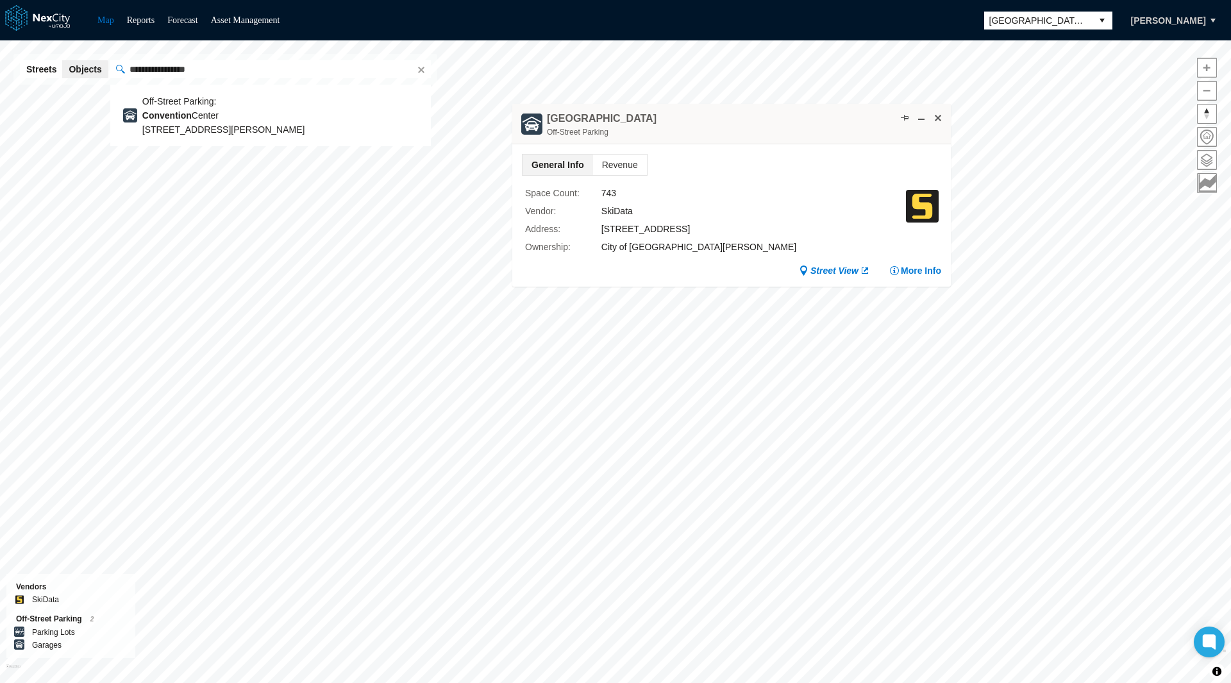
drag, startPoint x: 265, startPoint y: 66, endPoint x: 46, endPoint y: 62, distance: 219.3
click at [46, 62] on div "**********" at bounding box center [225, 69] width 424 height 31
click at [1209, 157] on span at bounding box center [1207, 160] width 19 height 19
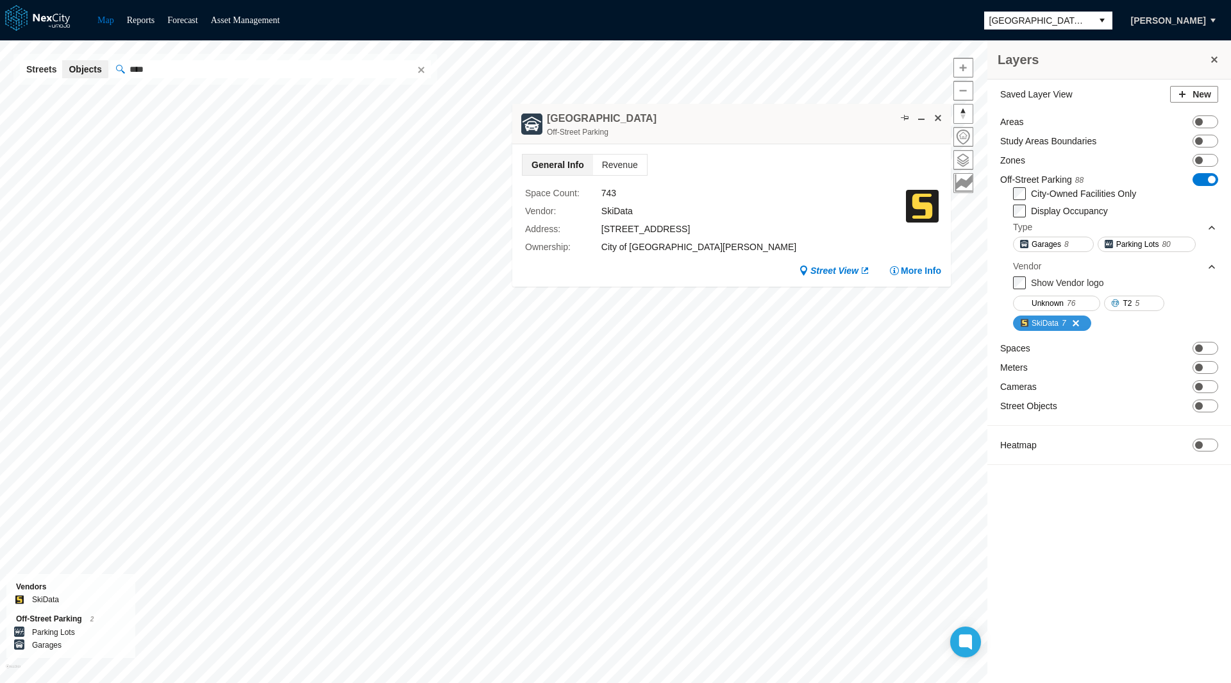
click at [1031, 319] on button "SkiData 7" at bounding box center [1052, 322] width 78 height 15
click at [182, 63] on input "****" at bounding box center [270, 69] width 321 height 18
type input "*"
type input "*****"
